Goal: Task Accomplishment & Management: Use online tool/utility

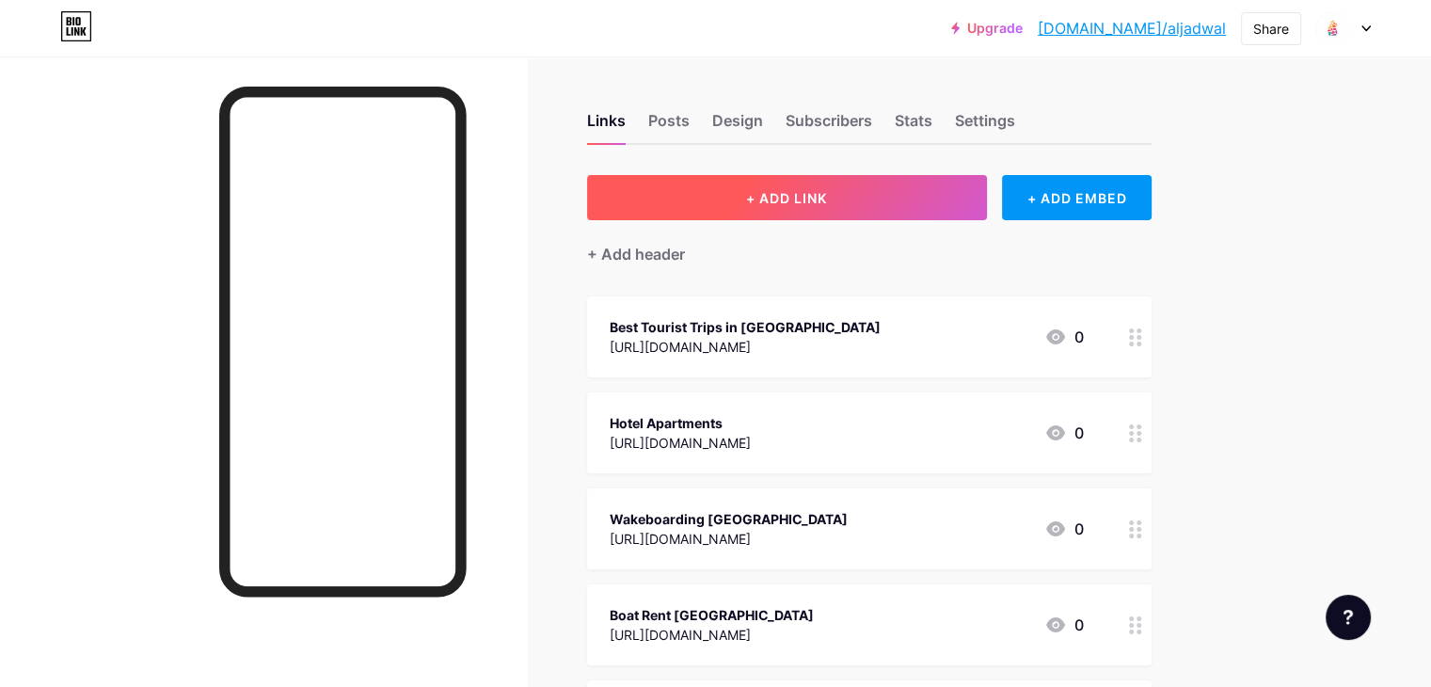
click at [913, 208] on button "+ ADD LINK" at bounding box center [787, 197] width 400 height 45
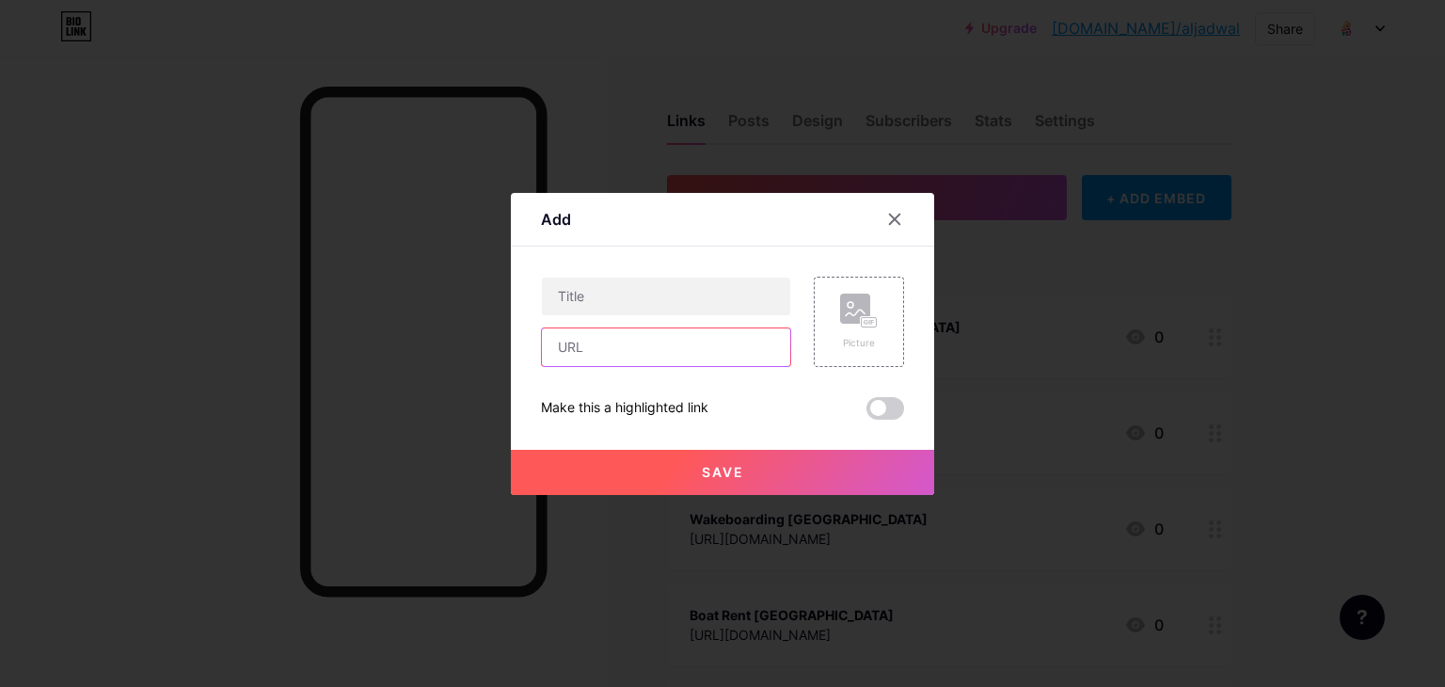
click at [587, 362] on input "text" at bounding box center [666, 347] width 248 height 38
paste input "[URL][DOMAIN_NAME]"
type input "[URL][DOMAIN_NAME]"
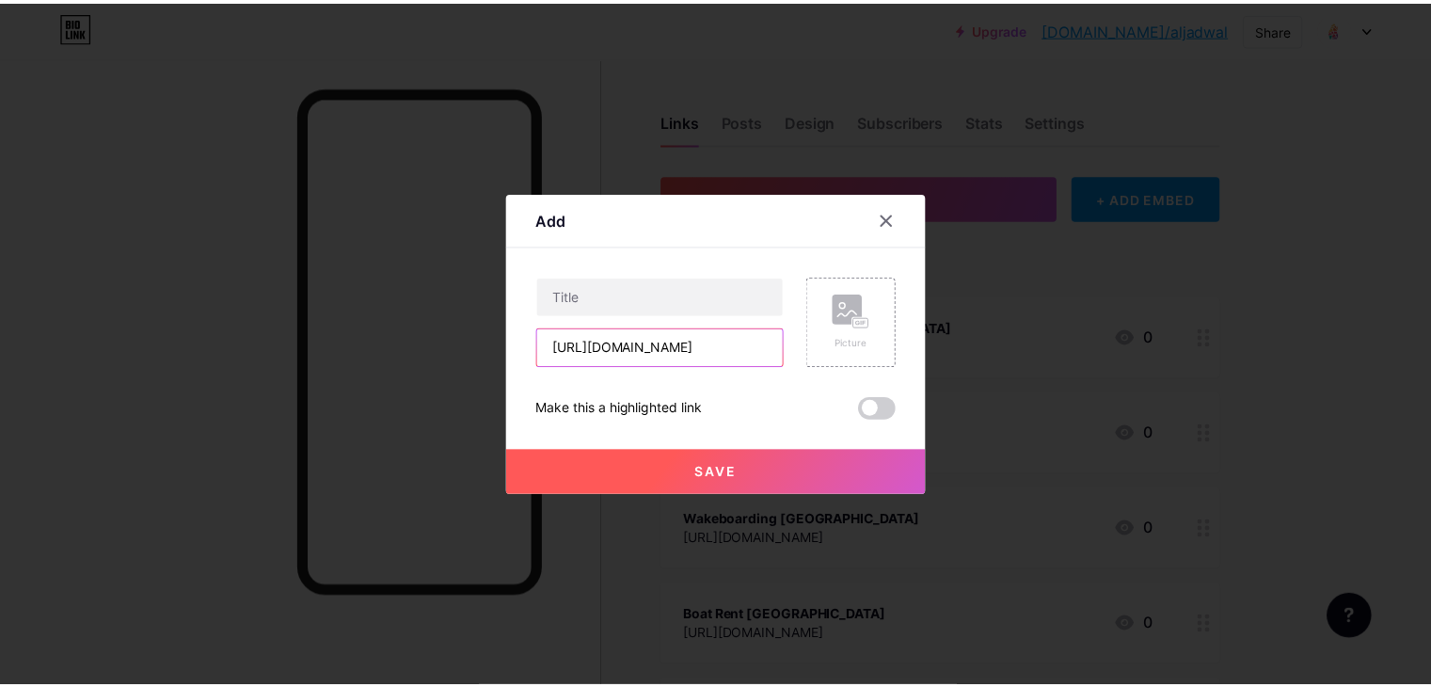
scroll to position [0, 0]
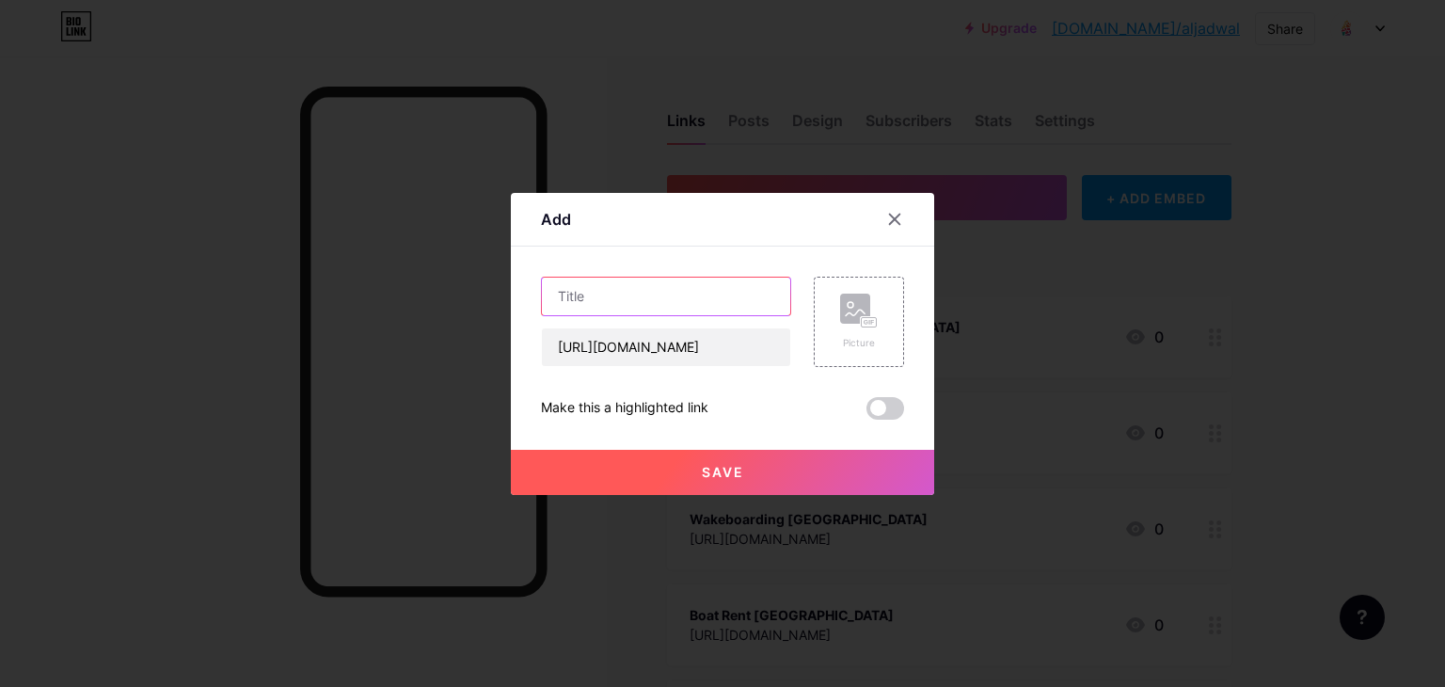
click at [602, 295] on input "text" at bounding box center [666, 297] width 248 height 38
paste input "What To Do In [GEOGRAPHIC_DATA]"
type input "What To Do In [GEOGRAPHIC_DATA]"
click at [880, 400] on span at bounding box center [886, 408] width 38 height 23
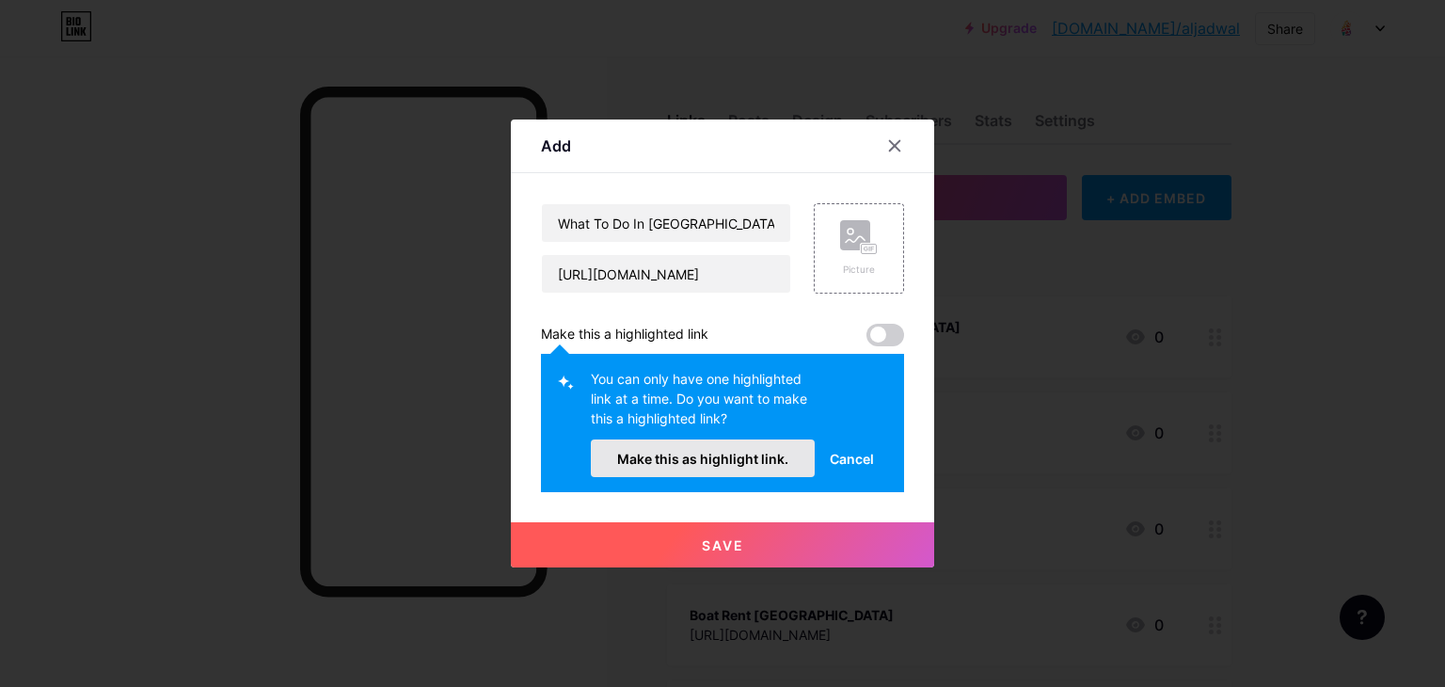
click at [716, 451] on span "Make this as highlight link." at bounding box center [702, 459] width 171 height 16
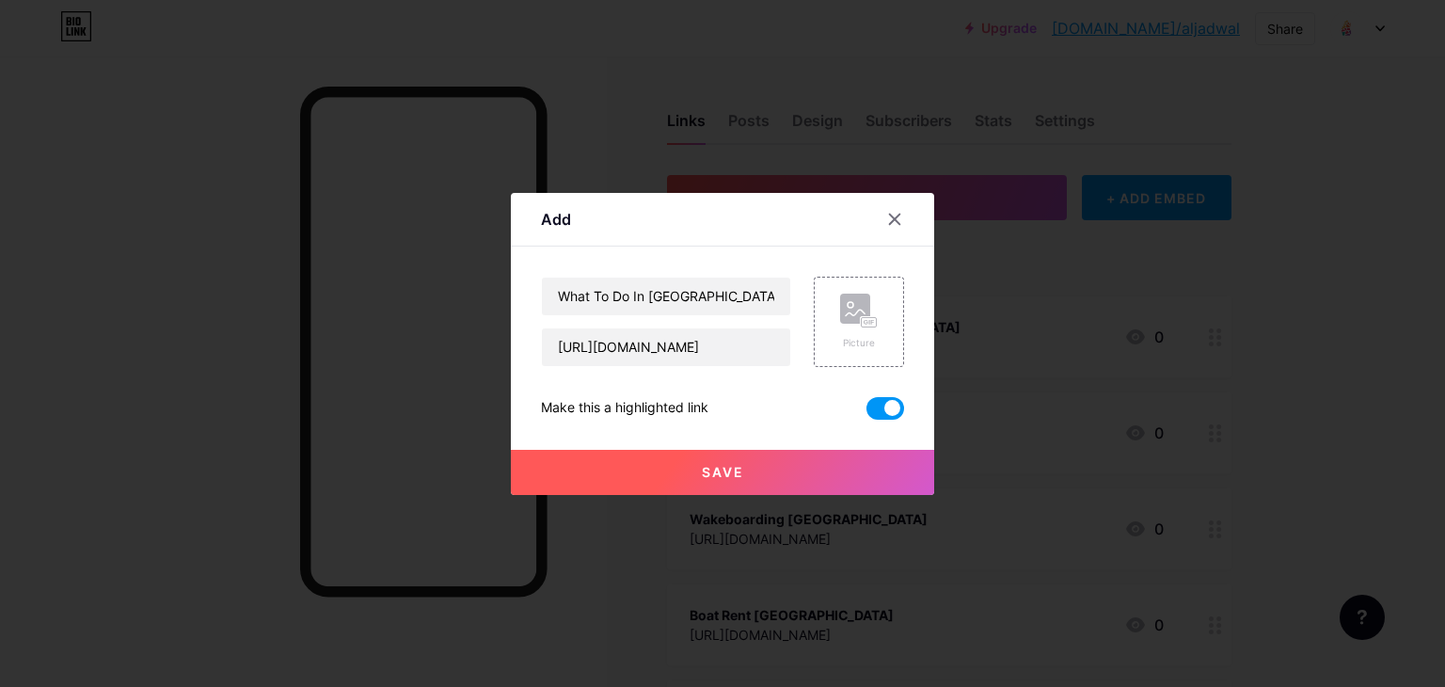
click at [710, 460] on button "Save" at bounding box center [722, 472] width 423 height 45
